Goal: Information Seeking & Learning: Learn about a topic

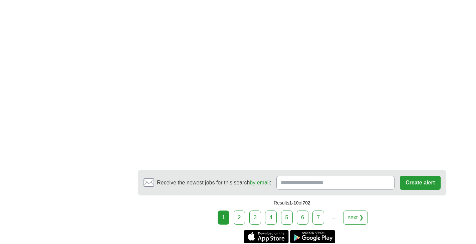
scroll to position [1148, 0]
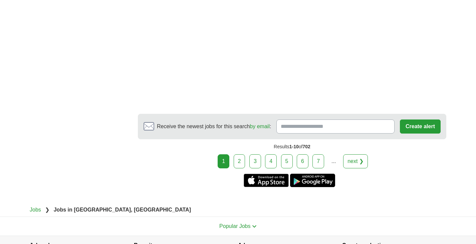
click at [238, 166] on link "2" at bounding box center [240, 161] width 12 height 14
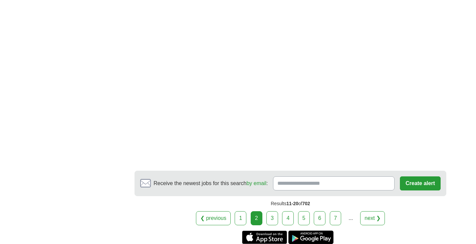
scroll to position [1205, 0]
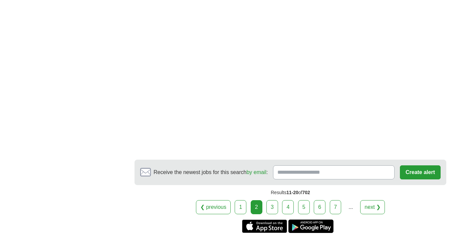
click at [276, 200] on link "3" at bounding box center [273, 207] width 12 height 14
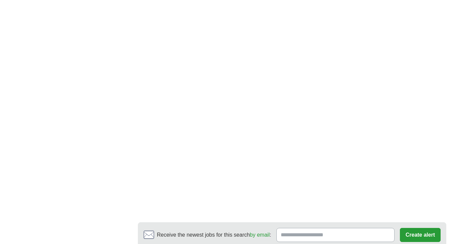
scroll to position [1168, 0]
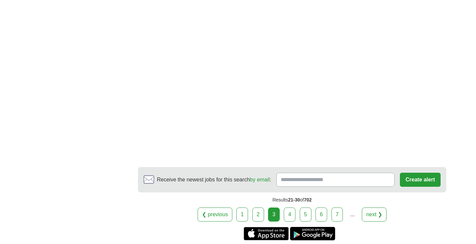
click at [291, 207] on link "4" at bounding box center [290, 214] width 12 height 14
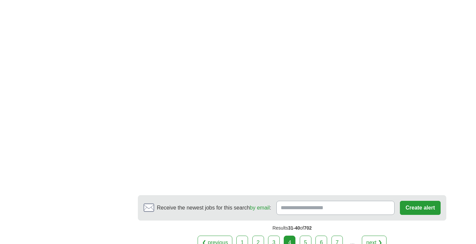
scroll to position [1257, 0]
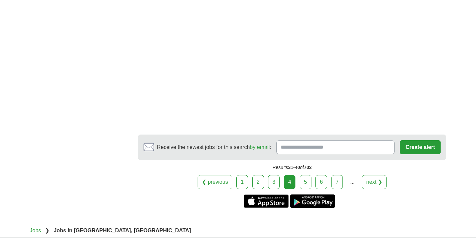
click at [308, 175] on link "5" at bounding box center [306, 182] width 12 height 14
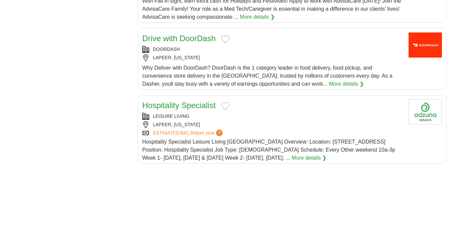
scroll to position [745, 0]
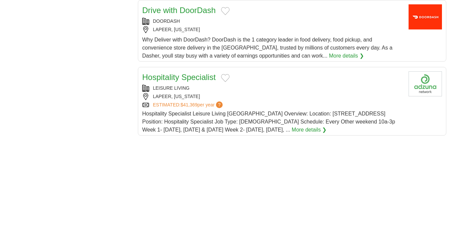
click at [295, 127] on link "More details ❯" at bounding box center [309, 130] width 35 height 8
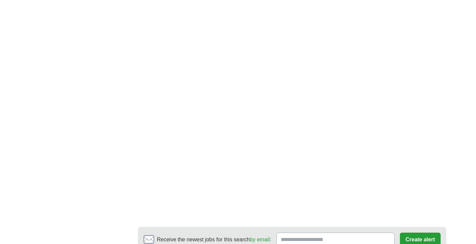
scroll to position [1156, 0]
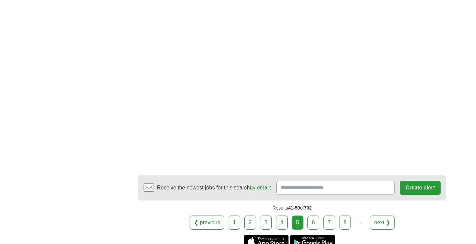
click at [312, 222] on link "6" at bounding box center [314, 222] width 12 height 14
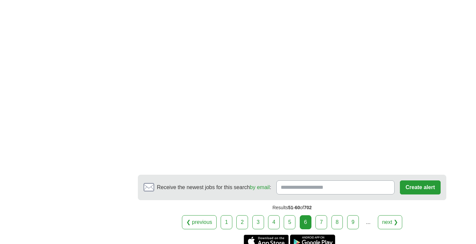
scroll to position [1237, 0]
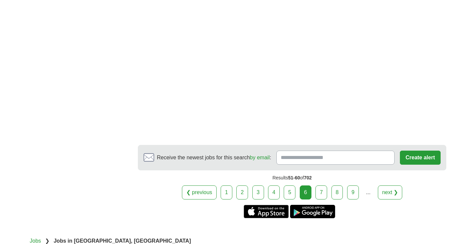
click at [320, 191] on link "7" at bounding box center [322, 192] width 12 height 14
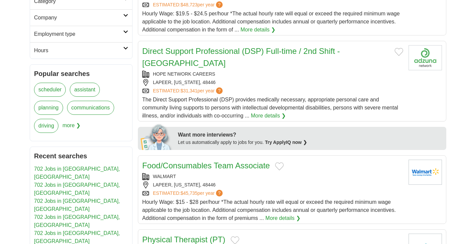
scroll to position [239, 0]
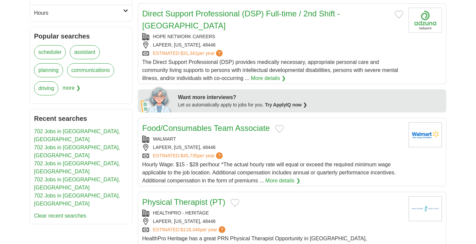
click at [278, 179] on link "More details ❯" at bounding box center [283, 180] width 35 height 8
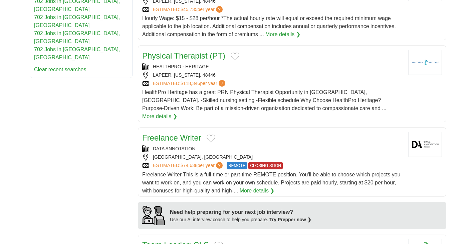
scroll to position [386, 0]
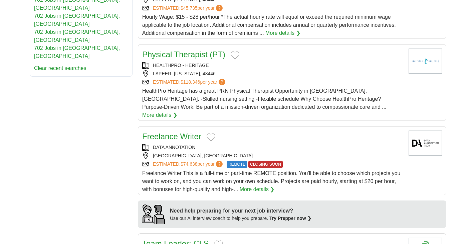
click at [254, 185] on link "More details ❯" at bounding box center [257, 189] width 35 height 8
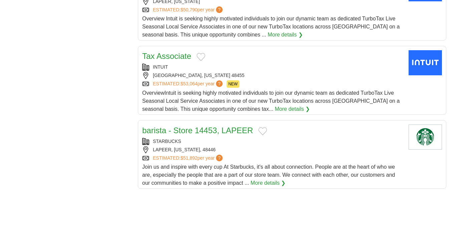
scroll to position [742, 0]
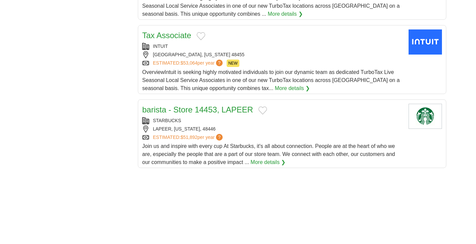
click at [264, 158] on link "More details ❯" at bounding box center [268, 162] width 35 height 8
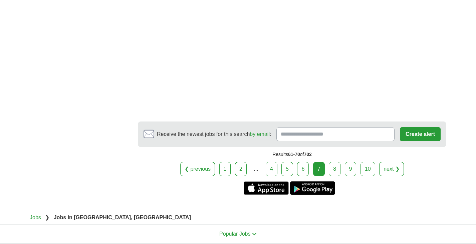
scroll to position [1207, 0]
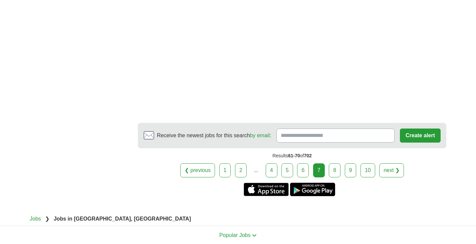
click at [336, 163] on link "8" at bounding box center [335, 170] width 12 height 14
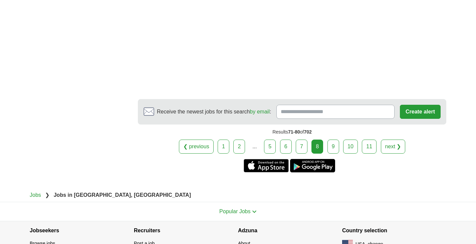
scroll to position [1252, 0]
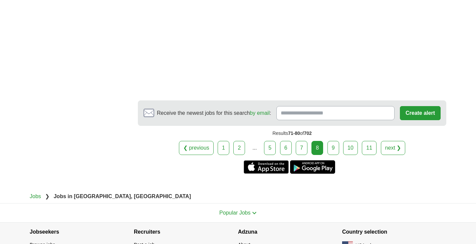
click at [333, 150] on link "9" at bounding box center [334, 148] width 12 height 14
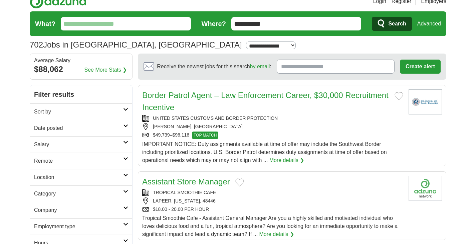
scroll to position [83, 0]
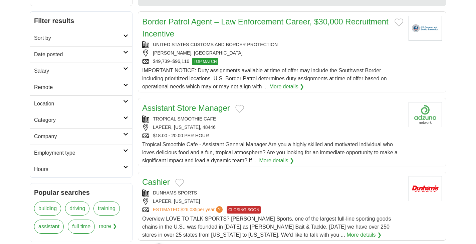
click at [273, 159] on link "More details ❯" at bounding box center [276, 160] width 35 height 8
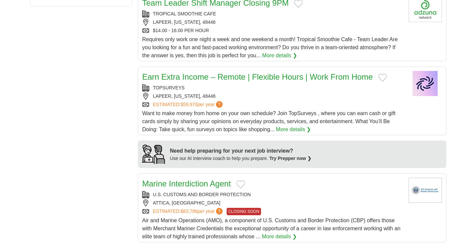
scroll to position [494, 0]
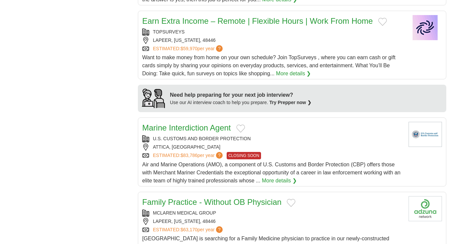
click at [290, 72] on link "More details ❯" at bounding box center [293, 73] width 35 height 8
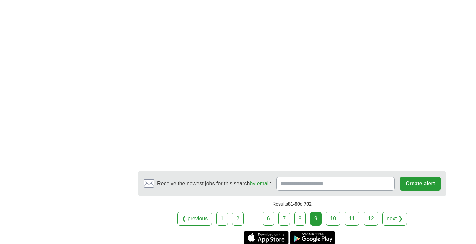
scroll to position [1263, 0]
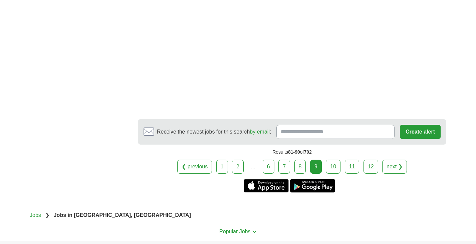
click at [337, 165] on link "10" at bounding box center [333, 166] width 15 height 14
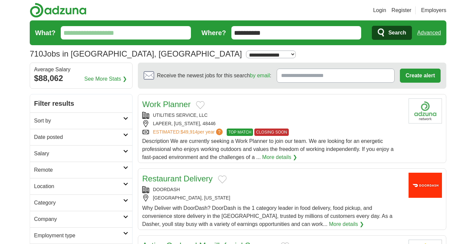
click at [274, 157] on link "More details ❯" at bounding box center [279, 157] width 35 height 8
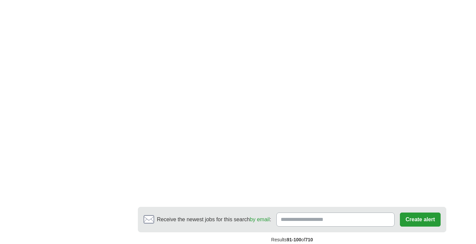
scroll to position [1101, 0]
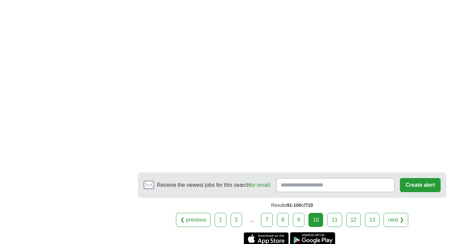
click at [337, 222] on link "11" at bounding box center [335, 219] width 15 height 14
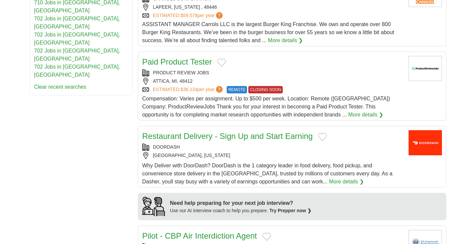
scroll to position [397, 0]
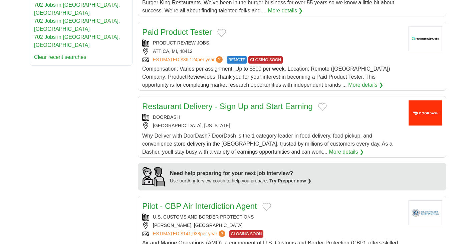
click at [348, 86] on link "More details ❯" at bounding box center [365, 85] width 35 height 8
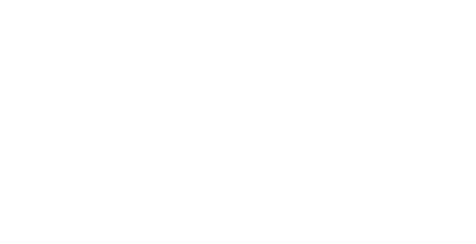
scroll to position [1193, 0]
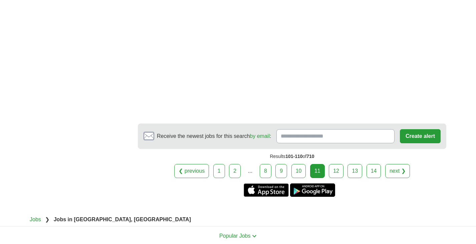
click at [339, 174] on link "12" at bounding box center [336, 171] width 15 height 14
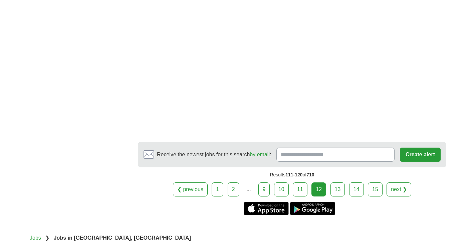
scroll to position [1203, 0]
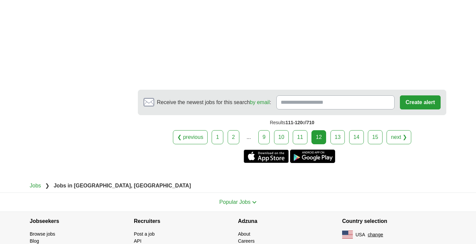
click at [337, 136] on link "13" at bounding box center [338, 137] width 15 height 14
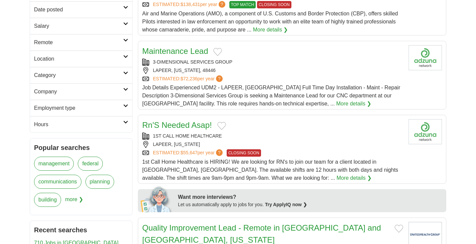
scroll to position [179, 0]
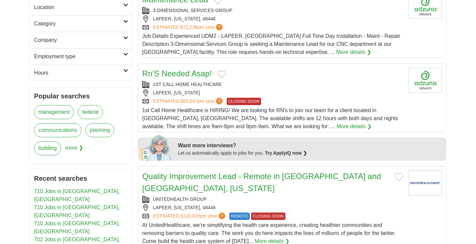
click at [337, 127] on link "More details ❯" at bounding box center [354, 126] width 35 height 8
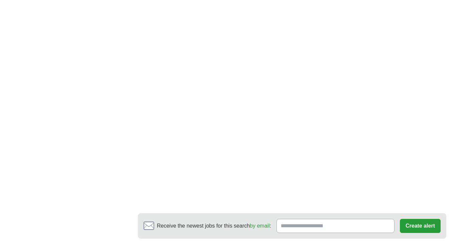
scroll to position [1216, 0]
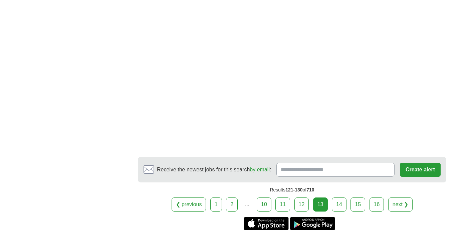
click at [336, 197] on link "14" at bounding box center [339, 204] width 15 height 14
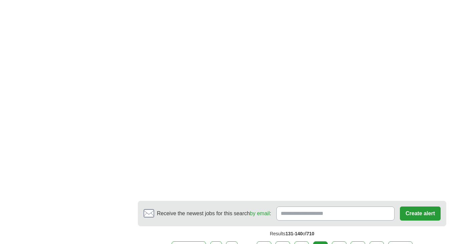
scroll to position [1208, 0]
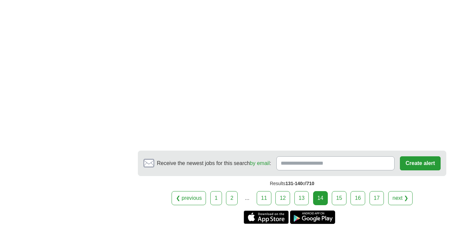
click at [344, 191] on link "15" at bounding box center [339, 198] width 15 height 14
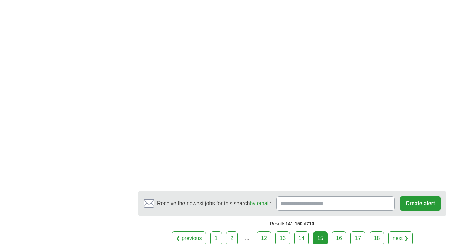
scroll to position [1203, 0]
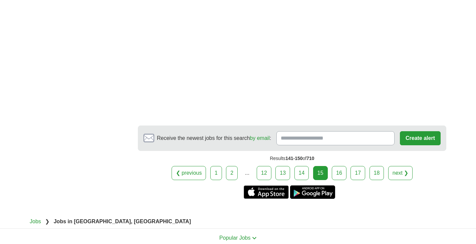
click at [341, 166] on link "16" at bounding box center [339, 173] width 15 height 14
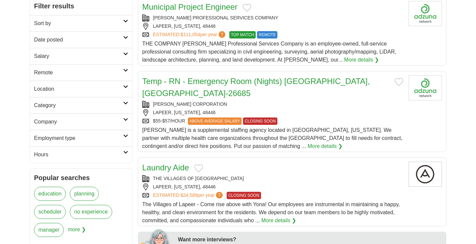
scroll to position [152, 0]
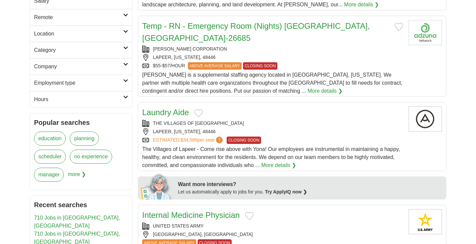
click at [284, 161] on link "More details ❯" at bounding box center [279, 165] width 35 height 8
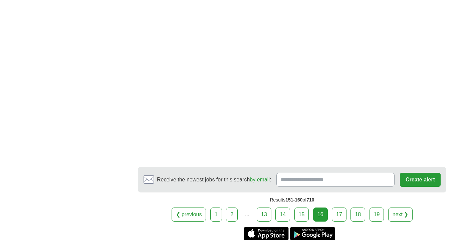
scroll to position [1138, 0]
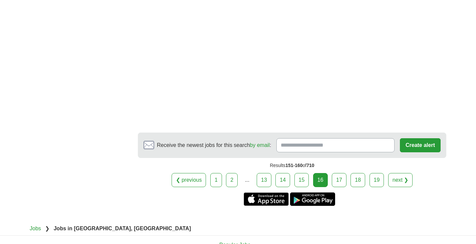
click at [337, 173] on link "17" at bounding box center [339, 180] width 15 height 14
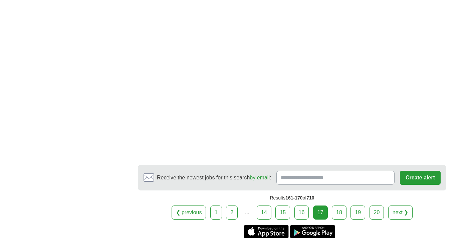
scroll to position [990, 0]
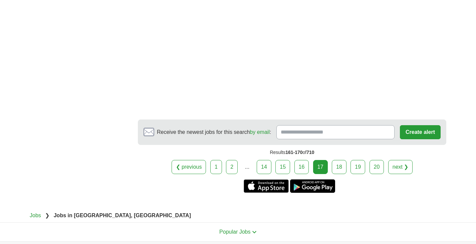
click at [339, 171] on link "18" at bounding box center [339, 167] width 15 height 14
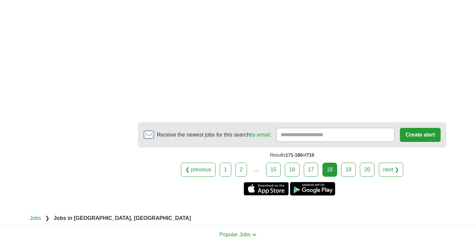
scroll to position [1261, 0]
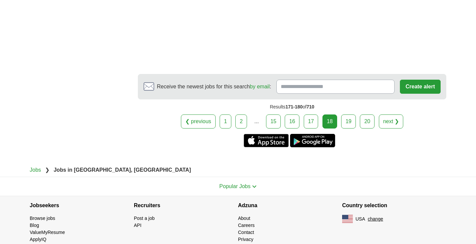
click at [348, 114] on link "19" at bounding box center [348, 121] width 15 height 14
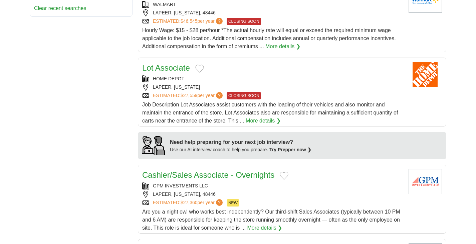
scroll to position [520, 0]
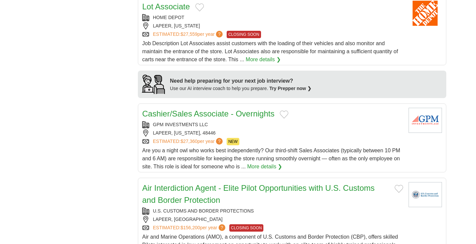
click at [283, 162] on link "More details ❯" at bounding box center [265, 166] width 35 height 8
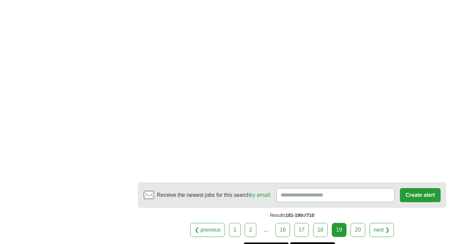
scroll to position [1112, 0]
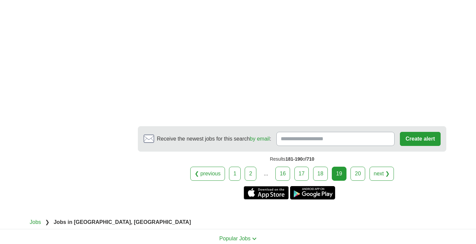
click at [355, 166] on link "20" at bounding box center [358, 173] width 15 height 14
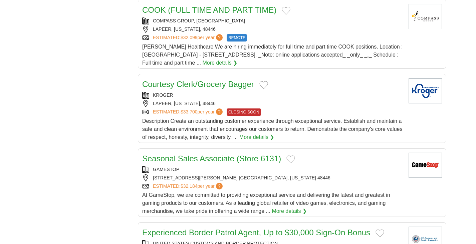
scroll to position [594, 0]
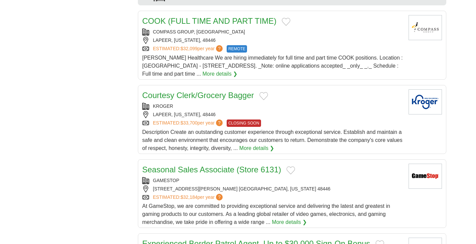
click at [238, 70] on link "More details ❯" at bounding box center [220, 74] width 35 height 8
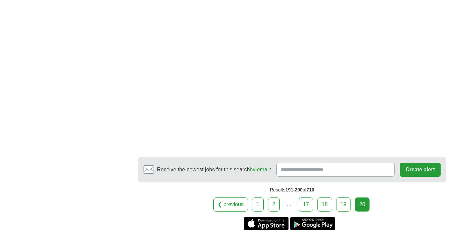
scroll to position [0, 0]
